Goal: Task Accomplishment & Management: Manage account settings

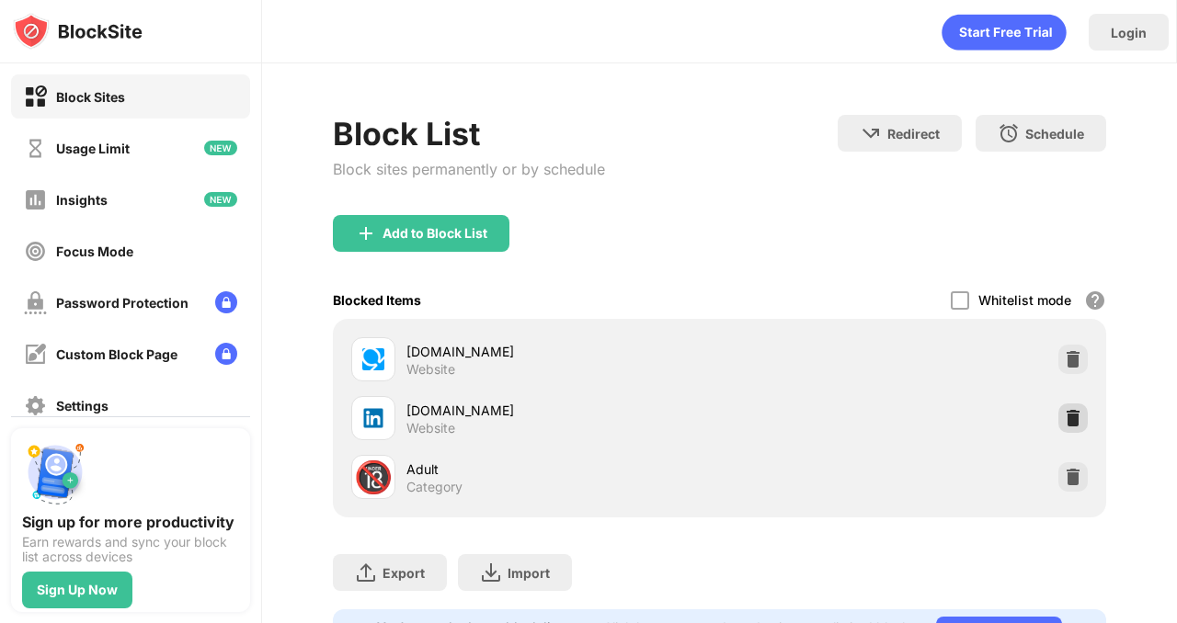
click at [1082, 413] on div at bounding box center [1072, 418] width 29 height 29
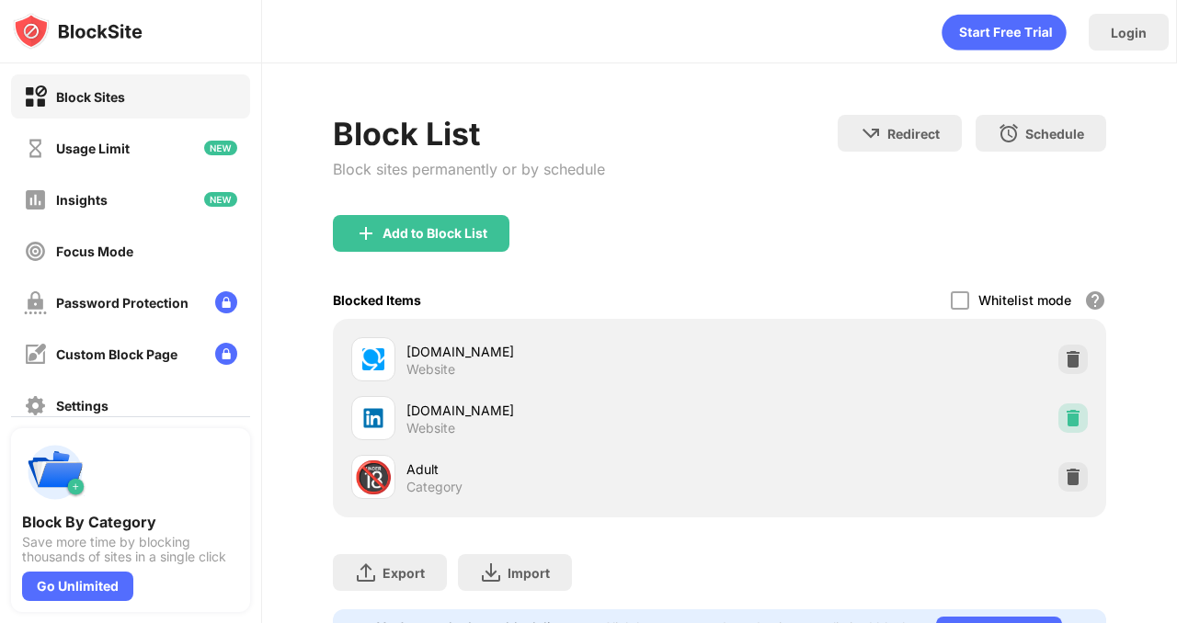
click at [1077, 414] on img at bounding box center [1073, 418] width 18 height 18
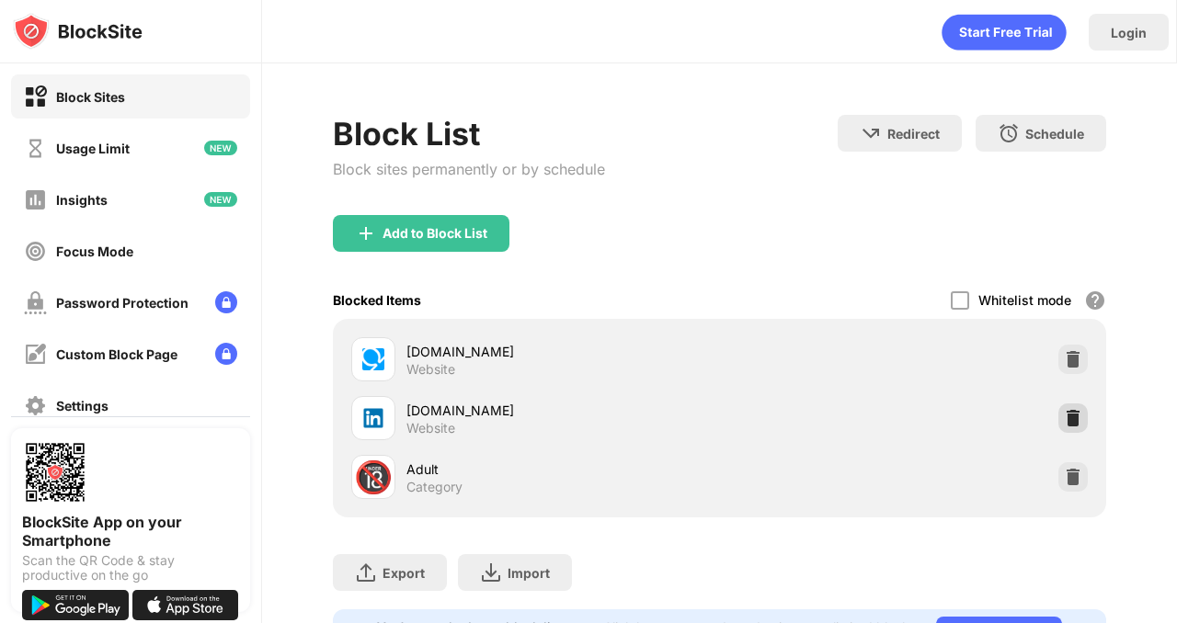
click at [1074, 418] on img at bounding box center [1073, 418] width 18 height 18
